Goal: Task Accomplishment & Management: Manage account settings

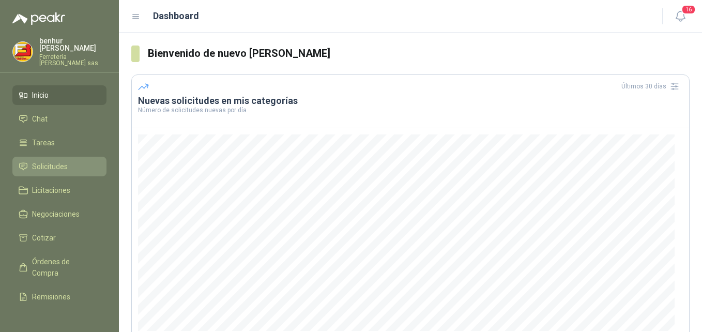
click at [53, 161] on span "Solicitudes" at bounding box center [50, 166] width 36 height 11
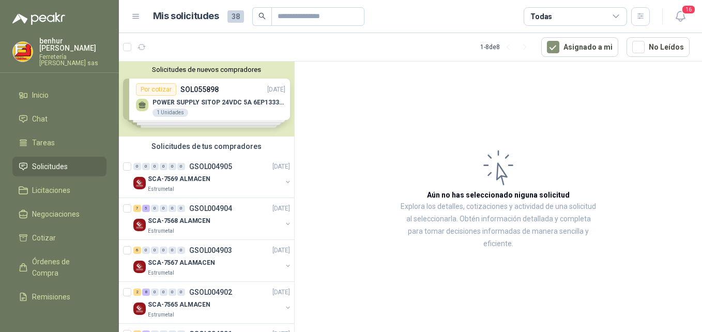
click at [228, 118] on div "Solicitudes de nuevos compradores Por cotizar SOL055898 15/09/25 POWER SUPPLY S…" at bounding box center [206, 98] width 175 height 75
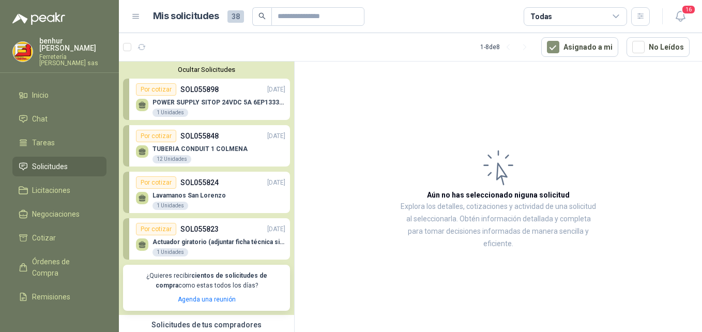
click at [74, 161] on li "Solicitudes" at bounding box center [60, 166] width 82 height 11
click at [57, 54] on p "Ferretería [PERSON_NAME] sas" at bounding box center [72, 60] width 67 height 12
click at [82, 161] on li "Solicitudes" at bounding box center [60, 166] width 82 height 11
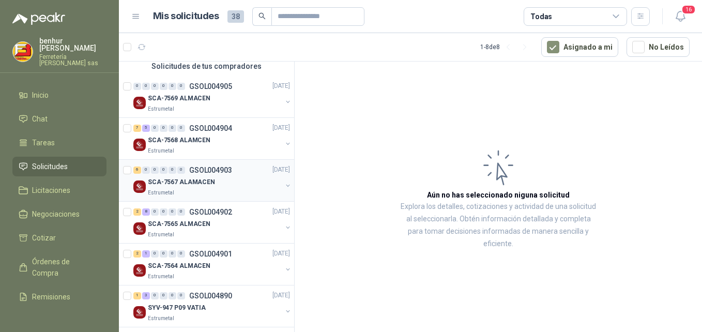
scroll to position [103, 0]
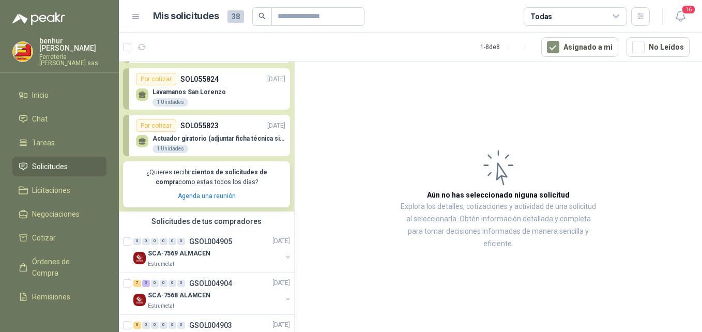
click at [203, 181] on p "¿Quieres recibir cientos de solicitudes de compra como estas todos los días?" at bounding box center [206, 177] width 155 height 20
click at [197, 137] on p "Actuador giratorio (adjuntar ficha técnica si es diferente a festo)" at bounding box center [218, 138] width 133 height 7
click at [193, 90] on p "Lavamanos San Lorenzo" at bounding box center [188, 91] width 73 height 7
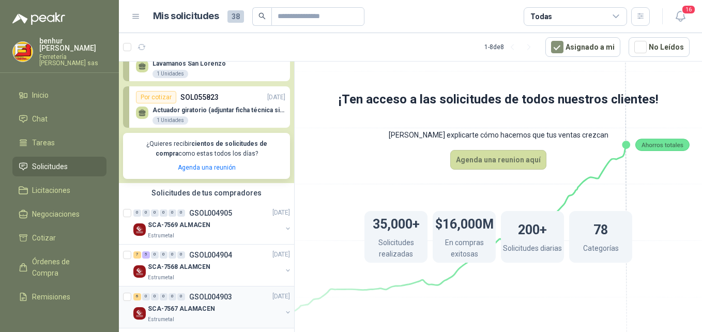
scroll to position [207, 0]
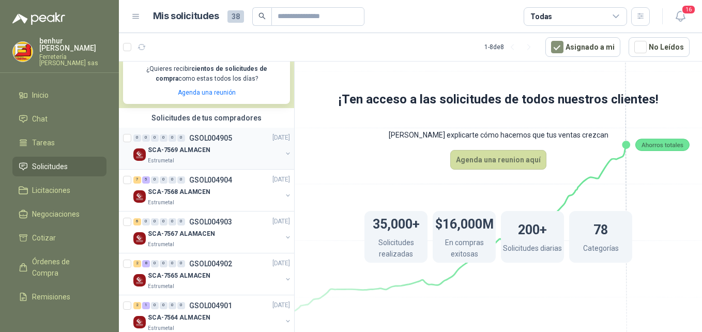
click at [233, 151] on div "SCA-7569 ALMACEN" at bounding box center [215, 150] width 134 height 12
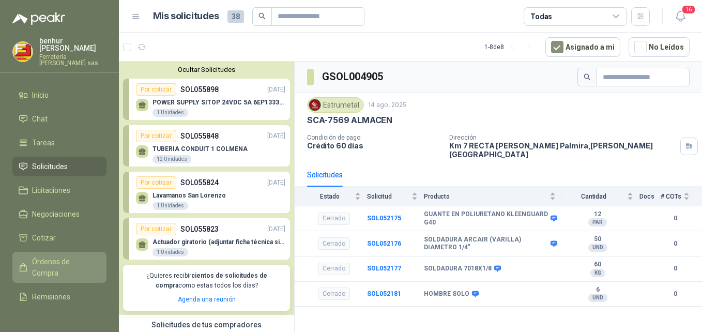
click at [53, 259] on span "Órdenes de Compra" at bounding box center [64, 267] width 65 height 23
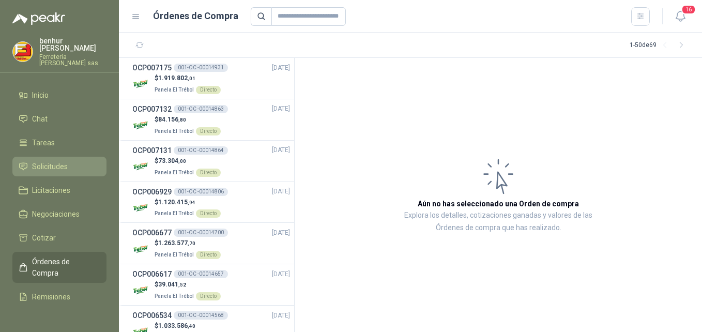
click at [48, 161] on span "Solicitudes" at bounding box center [50, 166] width 36 height 11
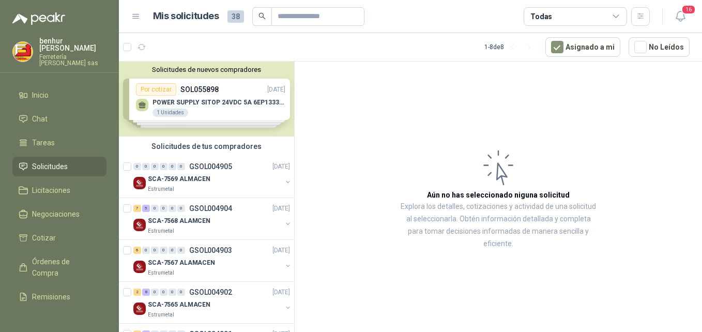
click at [57, 161] on span "Solicitudes" at bounding box center [50, 166] width 36 height 11
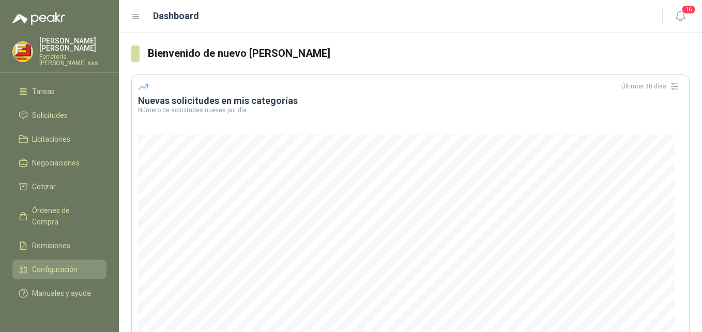
scroll to position [54, 0]
click at [52, 264] on span "Configuración" at bounding box center [54, 269] width 45 height 11
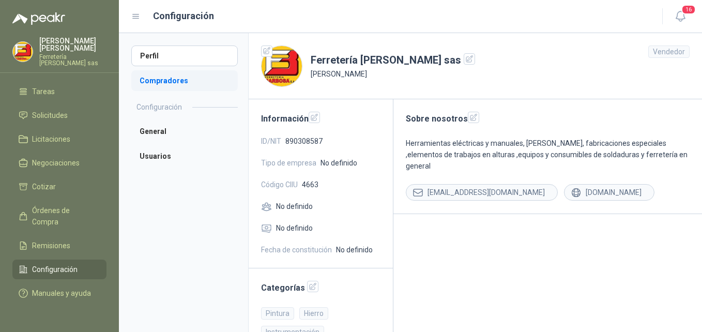
click at [183, 82] on li "Compradores" at bounding box center [184, 80] width 106 height 21
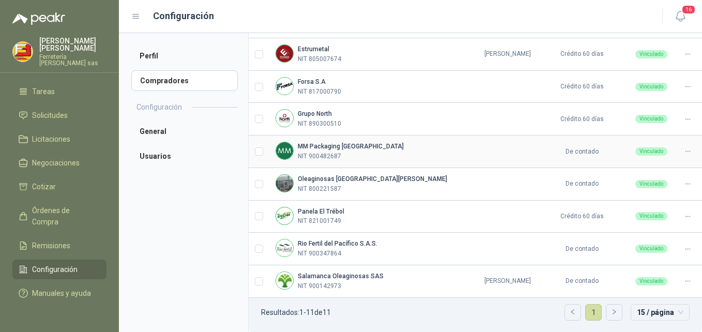
scroll to position [214, 0]
click at [585, 311] on link "1" at bounding box center [593, 311] width 16 height 16
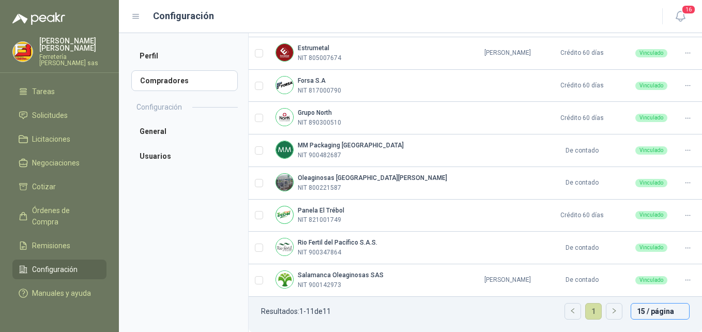
click at [654, 314] on span "15 / página" at bounding box center [660, 311] width 47 height 16
click at [654, 313] on span "15 / página" at bounding box center [660, 311] width 47 height 16
click at [672, 310] on span "15 / página" at bounding box center [660, 311] width 47 height 16
click at [454, 319] on ul "Resultados: 1 - 11 de 11 1 15 / página 15 / página 15 / página 30 / página 50 /…" at bounding box center [475, 314] width 453 height 35
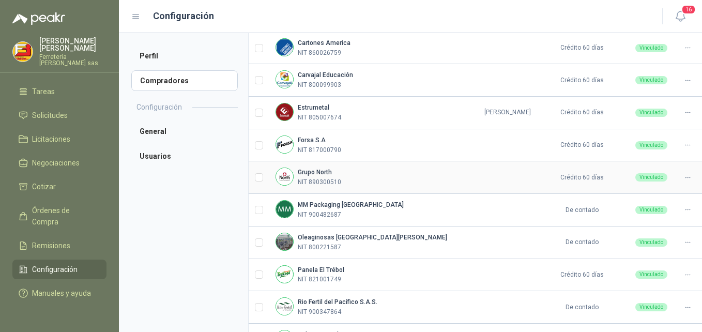
scroll to position [207, 0]
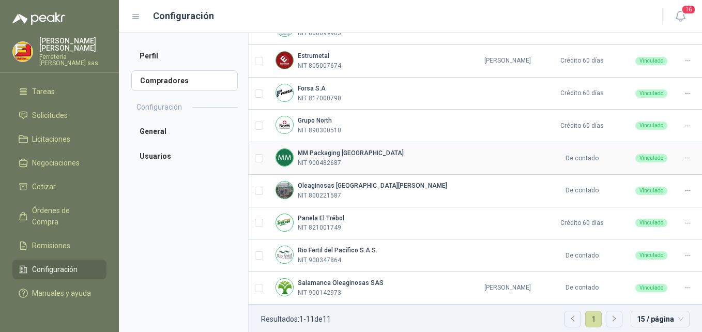
click at [397, 160] on div "MM Packaging [GEOGRAPHIC_DATA] NIT 900482687" at bounding box center [371, 158] width 193 height 20
click at [388, 190] on div "Oleaginosas [GEOGRAPHIC_DATA][PERSON_NAME] NIT 800221587" at bounding box center [371, 191] width 193 height 20
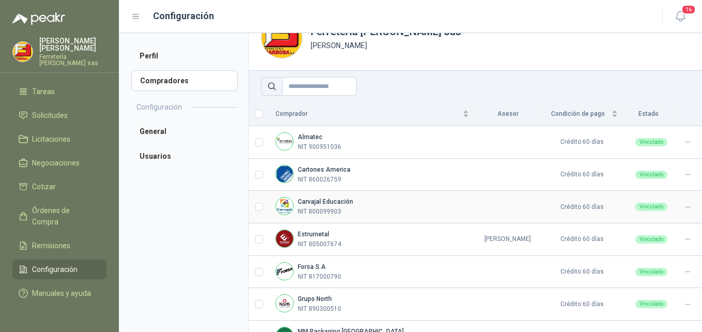
scroll to position [52, 0]
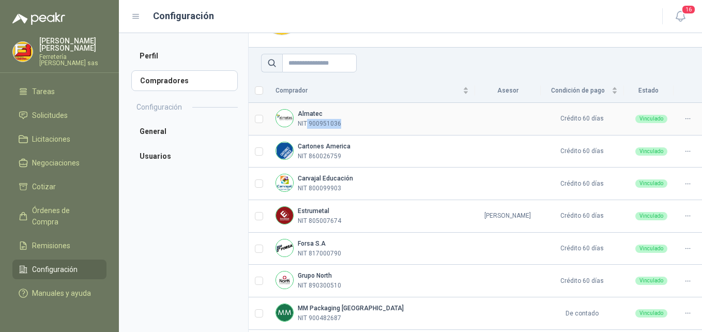
drag, startPoint x: 345, startPoint y: 122, endPoint x: 309, endPoint y: 126, distance: 35.9
click at [308, 125] on div "Almatec NIT 900951036" at bounding box center [371, 119] width 193 height 20
copy p "900951036"
click at [351, 149] on div "Cartones America NIT 860026759" at bounding box center [371, 152] width 193 height 20
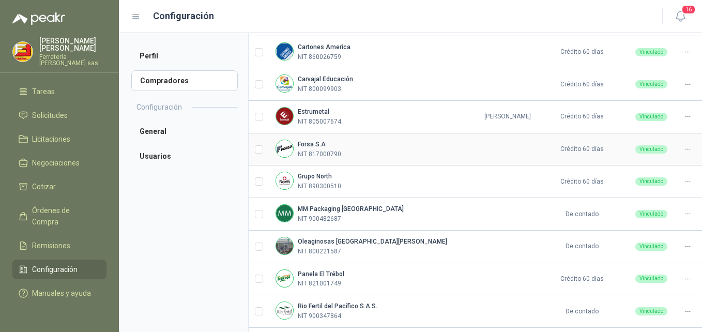
scroll to position [155, 0]
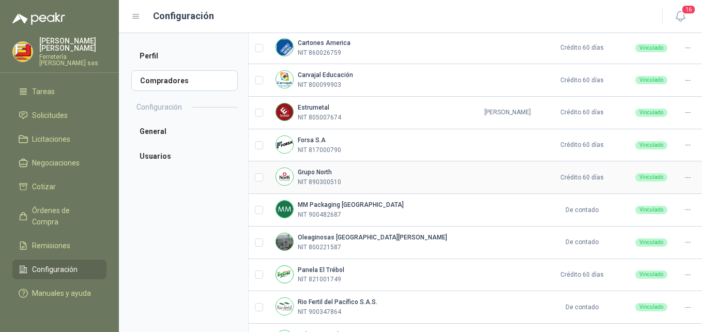
click at [371, 183] on div "Grupo North NIT 890300510" at bounding box center [371, 177] width 193 height 20
click at [374, 209] on div "MM Packaging [GEOGRAPHIC_DATA] NIT 900482687" at bounding box center [371, 210] width 193 height 20
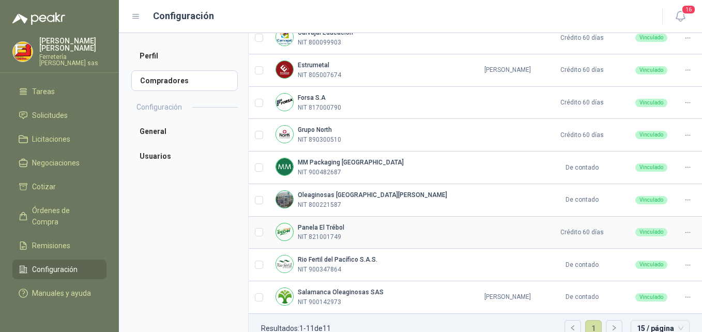
scroll to position [214, 0]
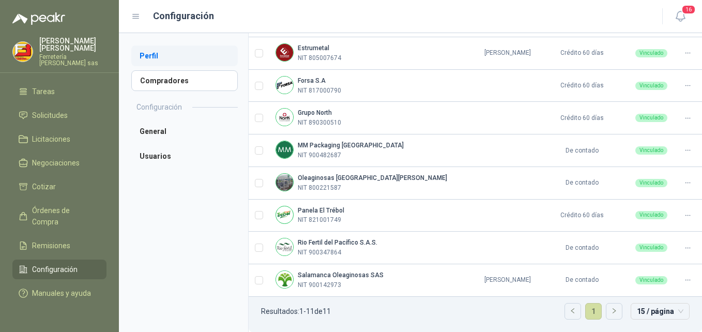
click at [168, 59] on li "Perfil" at bounding box center [184, 55] width 106 height 21
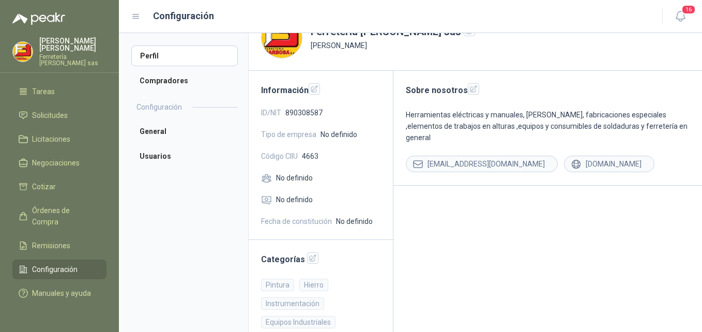
scroll to position [52, 0]
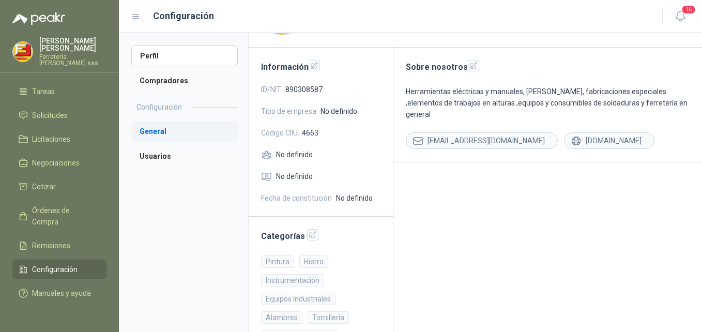
click at [165, 127] on li "General" at bounding box center [184, 131] width 106 height 21
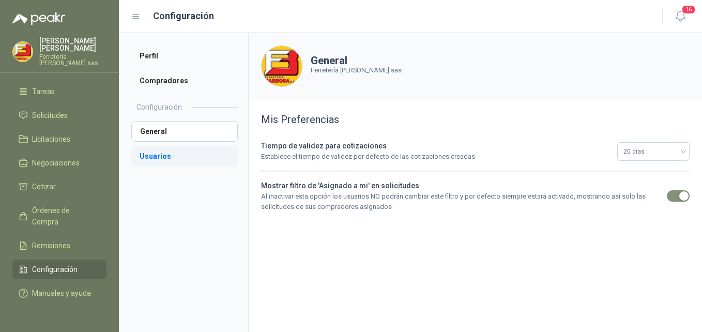
click at [164, 161] on li "Usuarios" at bounding box center [184, 156] width 106 height 21
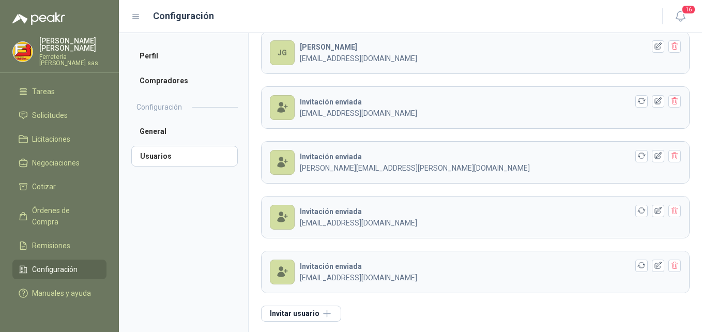
scroll to position [603, 0]
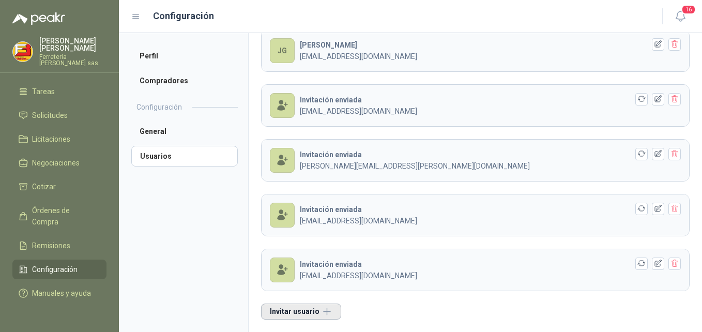
click at [321, 309] on button "Invitar usuario" at bounding box center [301, 311] width 80 height 16
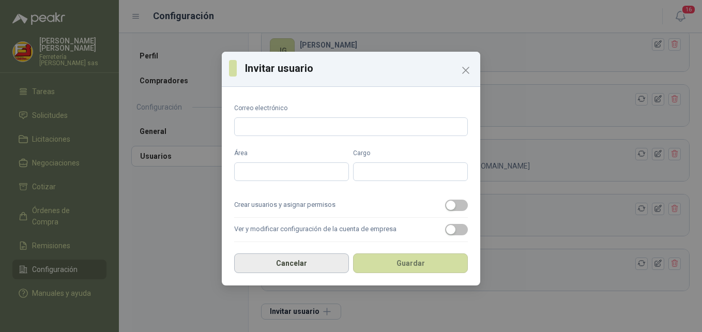
click at [337, 260] on button "Cancelar" at bounding box center [291, 263] width 115 height 20
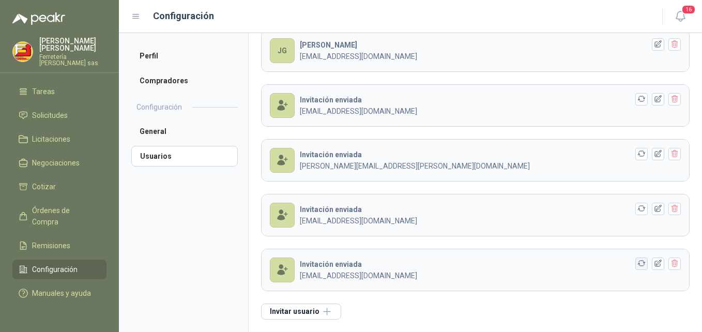
click at [637, 263] on icon "button" at bounding box center [641, 263] width 9 height 9
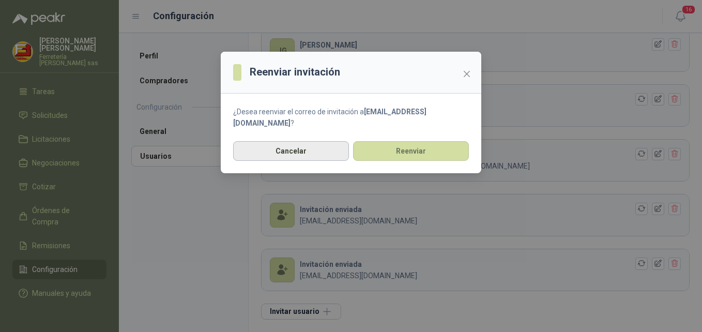
click at [316, 147] on button "Cancelar" at bounding box center [291, 151] width 116 height 20
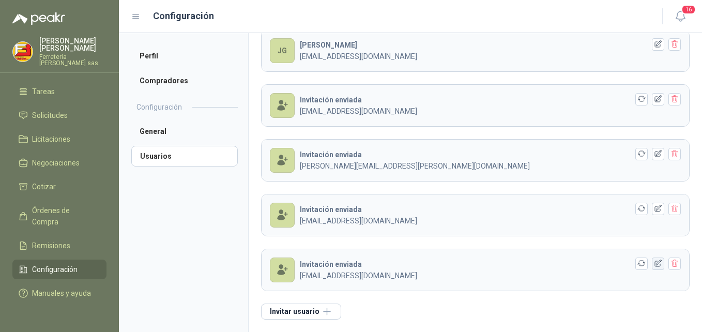
click at [654, 264] on icon "button" at bounding box center [658, 263] width 9 height 9
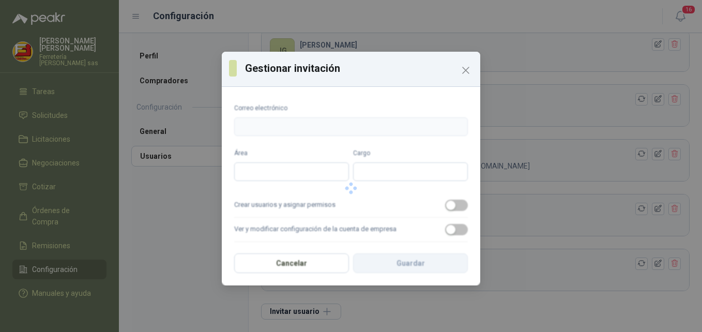
type input "**********"
type input "*********"
type input "**********"
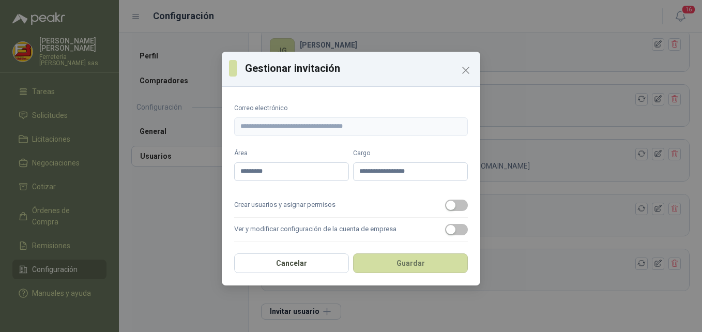
click at [647, 264] on div "**********" at bounding box center [351, 166] width 702 height 332
click at [620, 311] on div "**********" at bounding box center [351, 166] width 702 height 332
click at [287, 261] on button "Cancelar" at bounding box center [291, 263] width 115 height 20
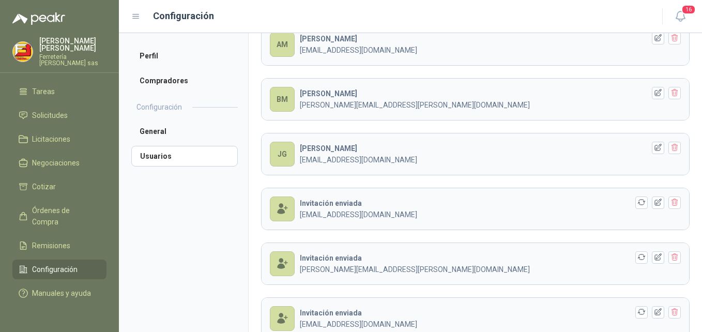
scroll to position [448, 0]
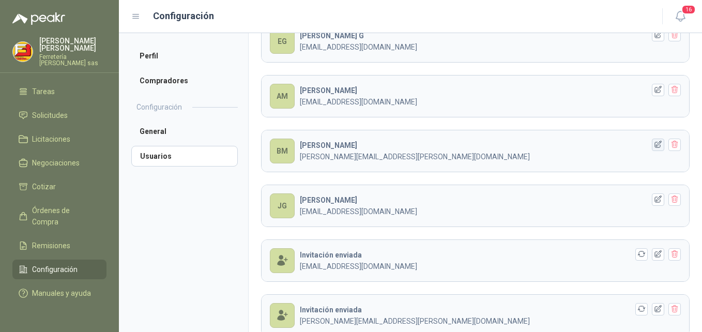
click at [654, 142] on icon "button" at bounding box center [658, 144] width 9 height 9
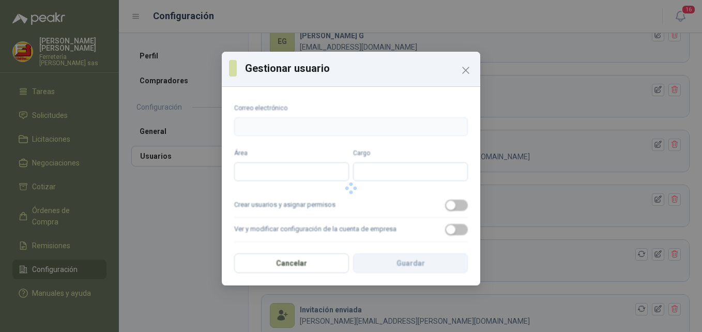
type input "**********"
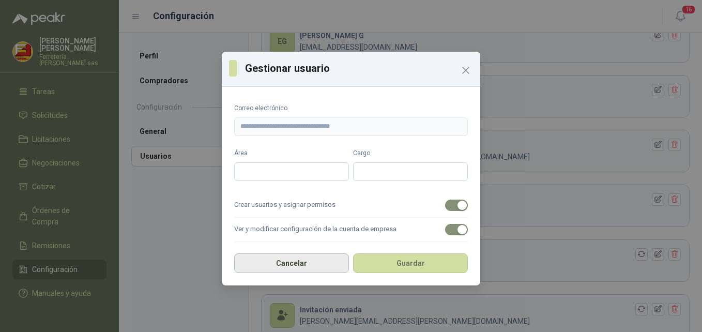
click at [321, 268] on button "Cancelar" at bounding box center [291, 263] width 115 height 20
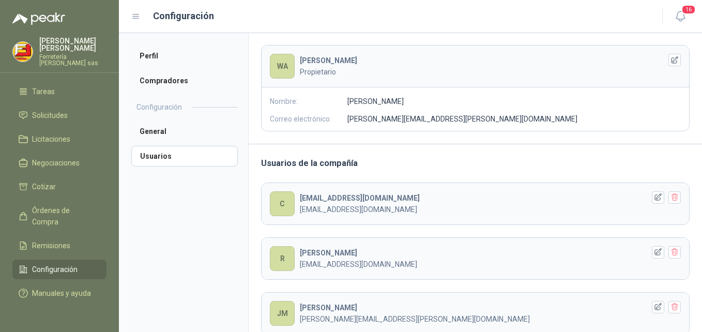
scroll to position [0, 0]
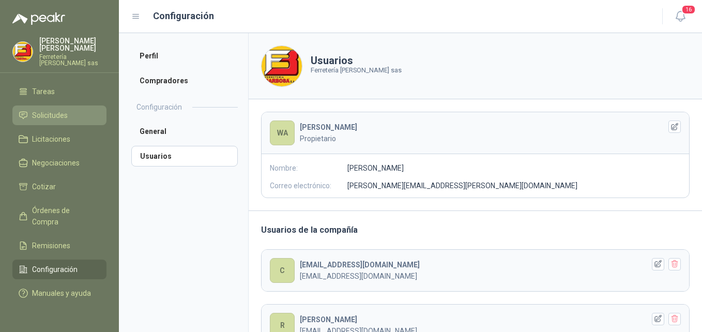
click at [61, 110] on span "Solicitudes" at bounding box center [50, 115] width 36 height 11
